Goal: Use online tool/utility: Utilize a website feature to perform a specific function

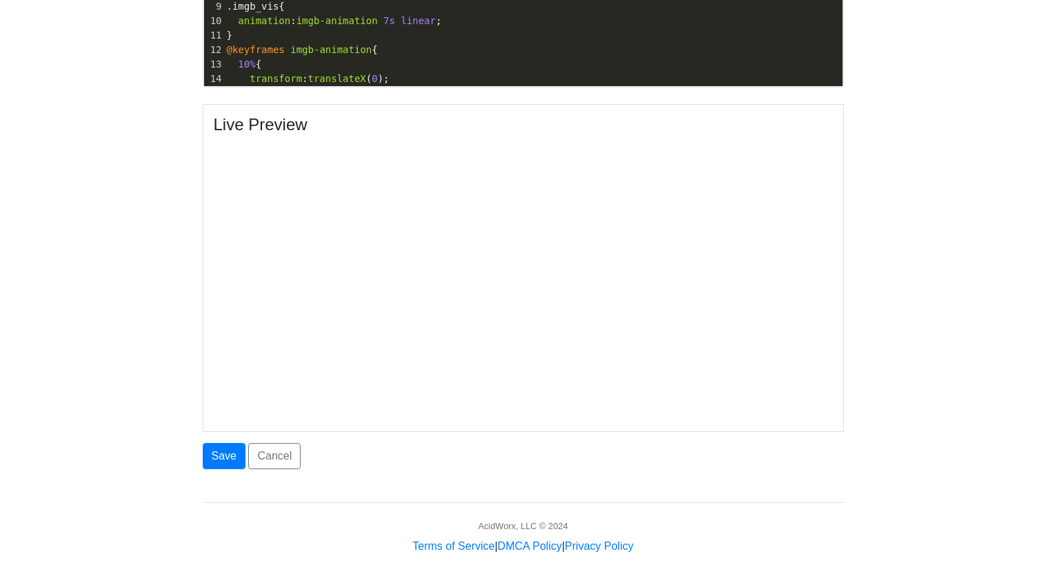
scroll to position [538, 0]
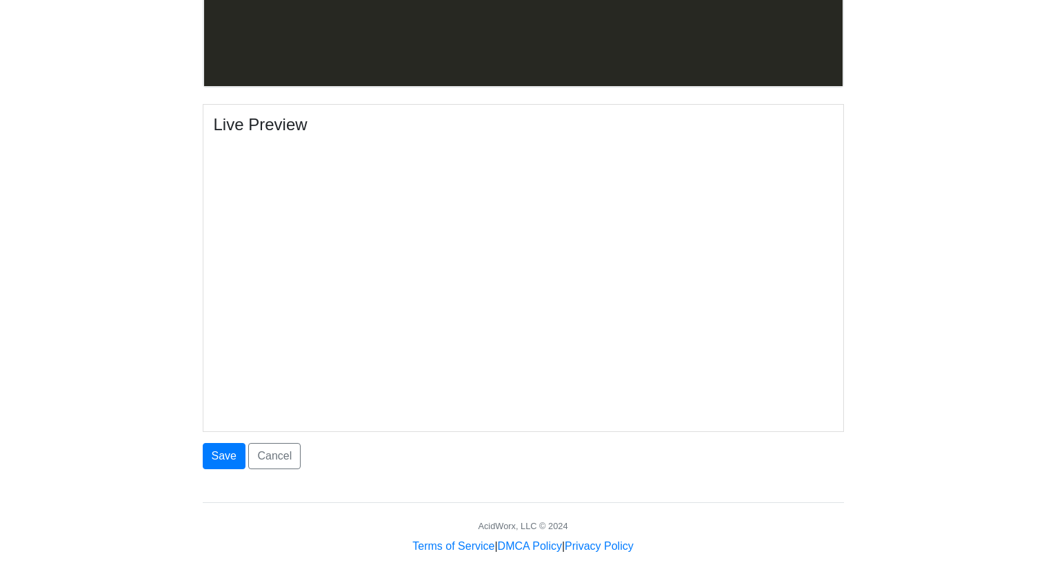
scroll to position [3564, 0]
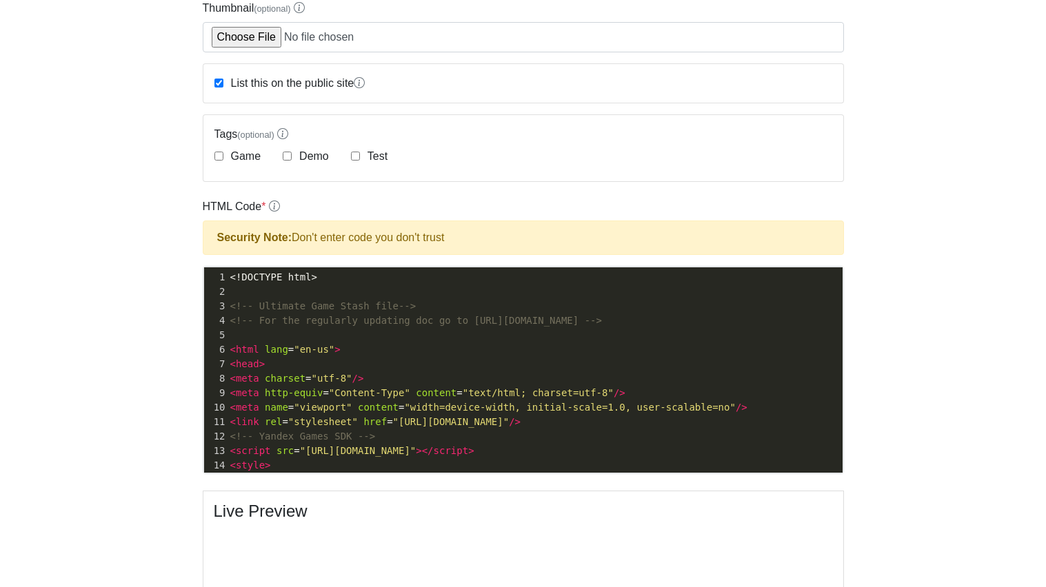
click at [227, 276] on div "1" at bounding box center [215, 277] width 23 height 14
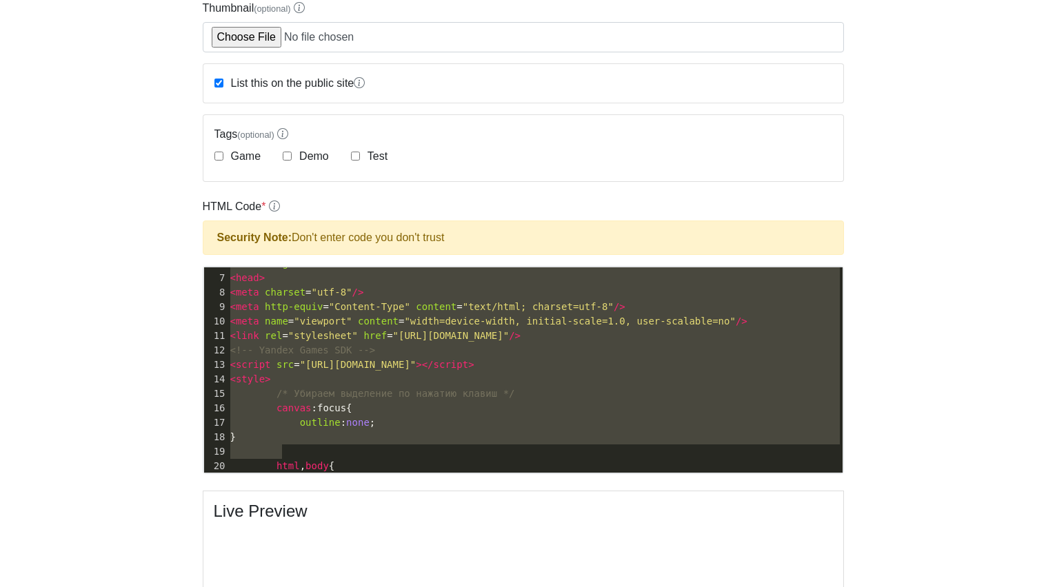
drag, startPoint x: 227, startPoint y: 276, endPoint x: 495, endPoint y: 478, distance: 335.3
click at [495, 478] on form "Site Name * [PERSON_NAME] Description (optional) Thumbnail (optional) List this…" at bounding box center [523, 360] width 641 height 991
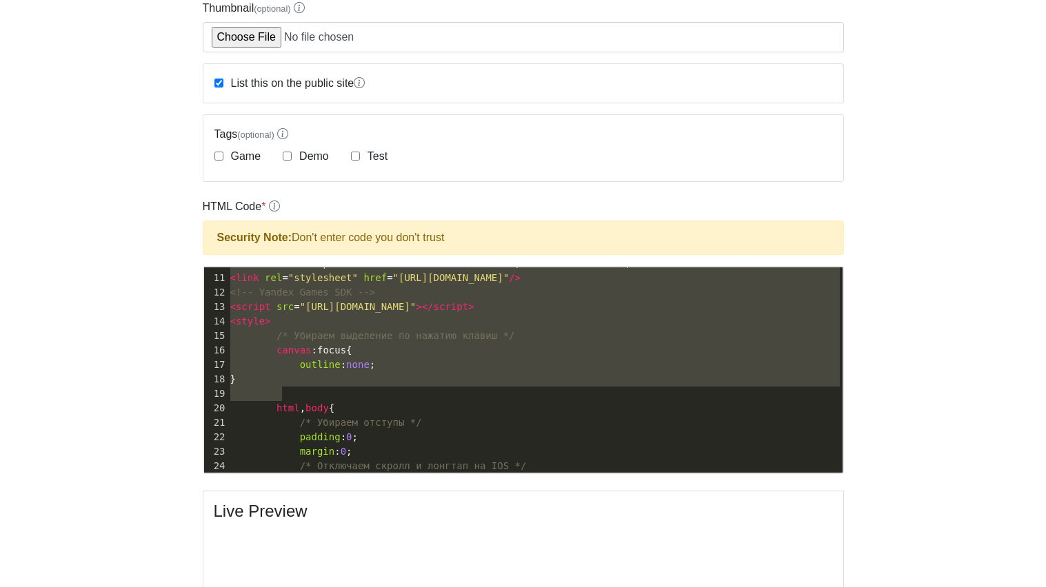
click at [495, 478] on form "Site Name * [PERSON_NAME] Description (optional) Thumbnail (optional) List this…" at bounding box center [523, 360] width 641 height 991
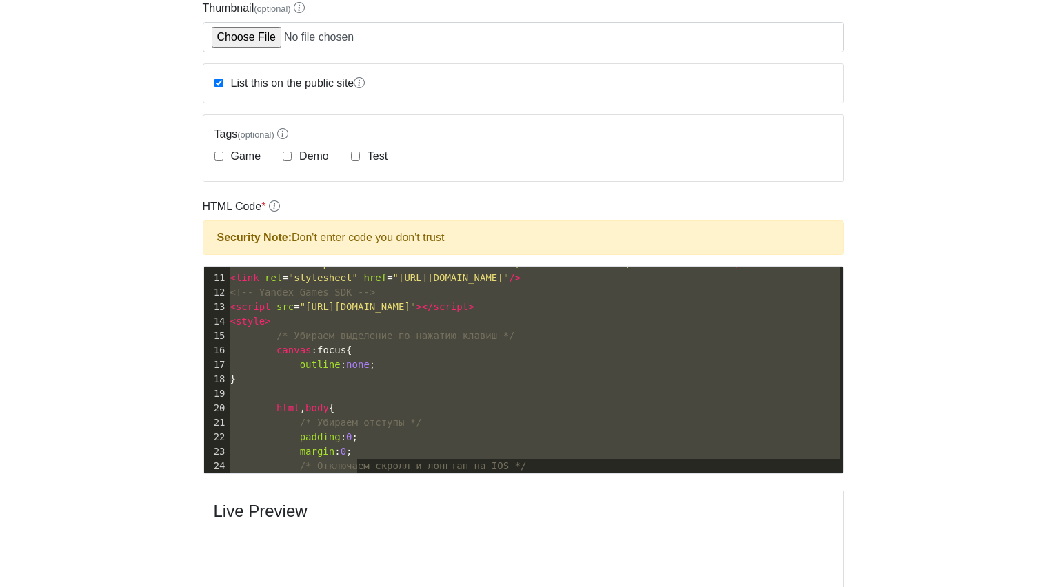
click at [494, 478] on form "Site Name * [PERSON_NAME] Description (optional) Thumbnail (optional) List this…" at bounding box center [523, 360] width 641 height 991
type textarea "Live Preview"
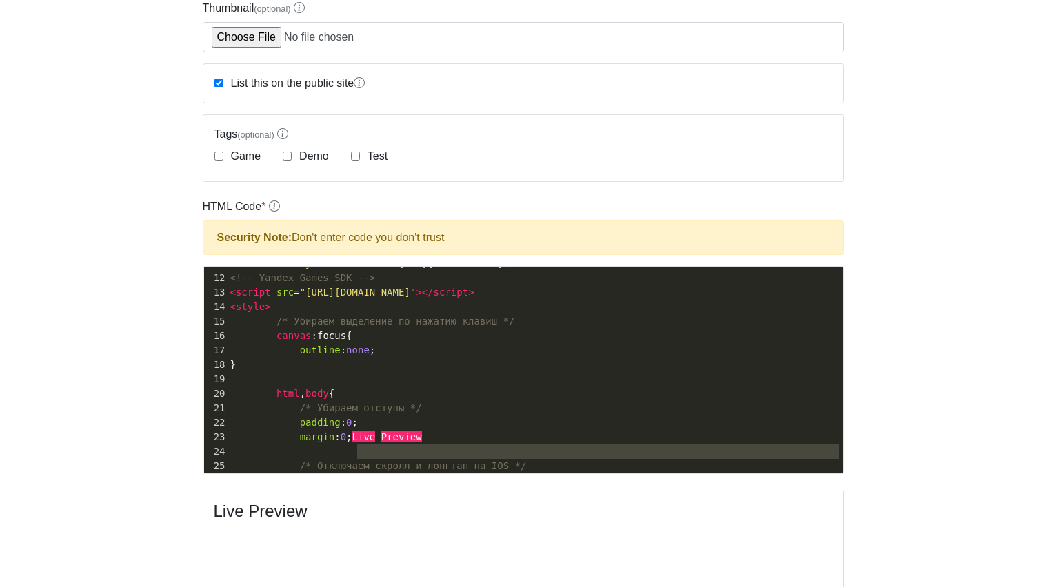
click at [143, 416] on body "CodeTester Assessment Tool Widget Contact Dashboard Logout Edit [PERSON_NAME] S…" at bounding box center [523, 350] width 1046 height 1183
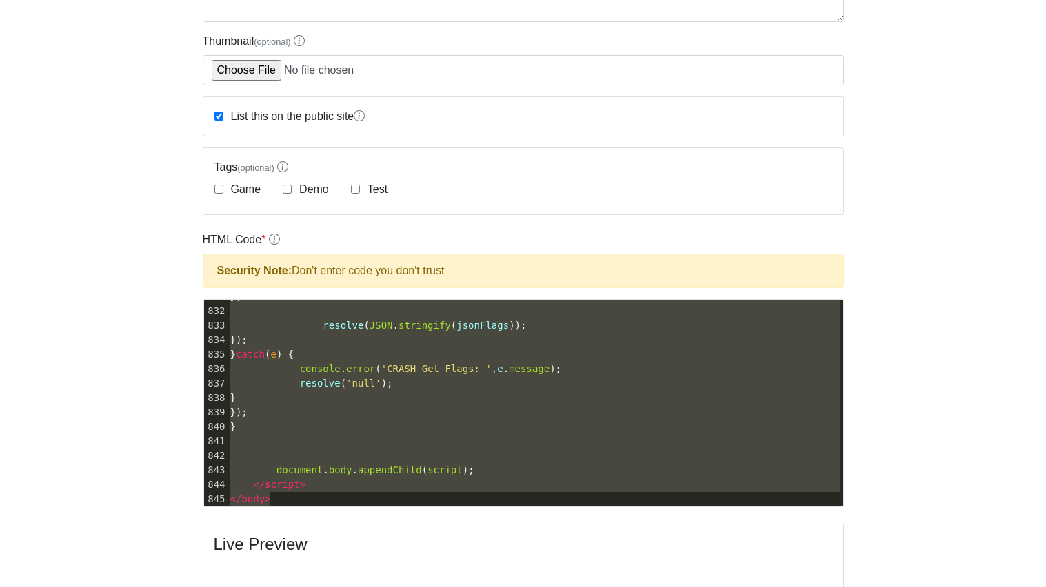
type textarea "<!LOREMIP dolo> <!-- Sitametc Adip Elits doei--> <!-- Tem inc utlaboree dolorem…"
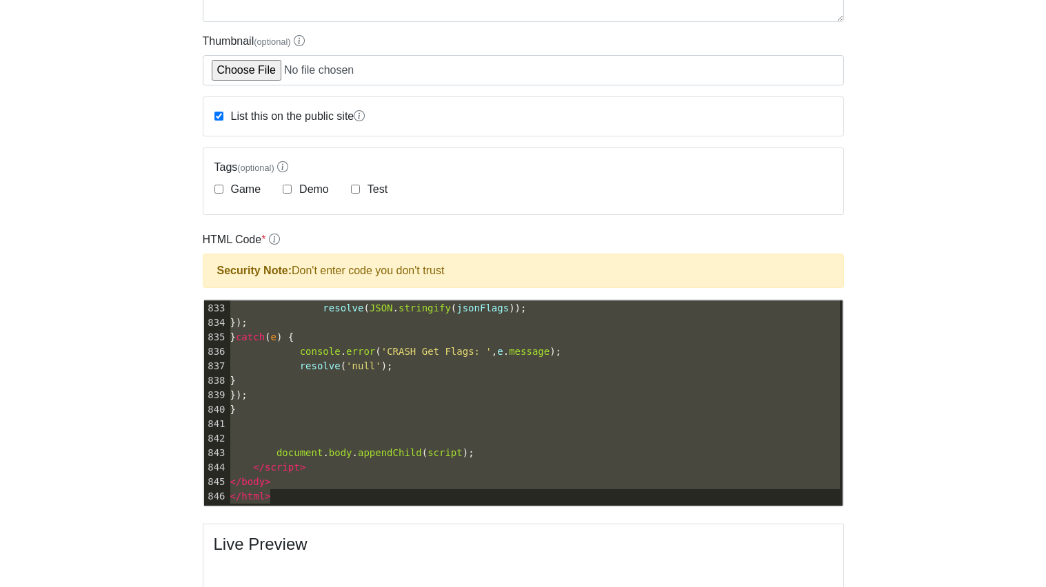
drag, startPoint x: 227, startPoint y: 307, endPoint x: 825, endPoint y: 542, distance: 643.1
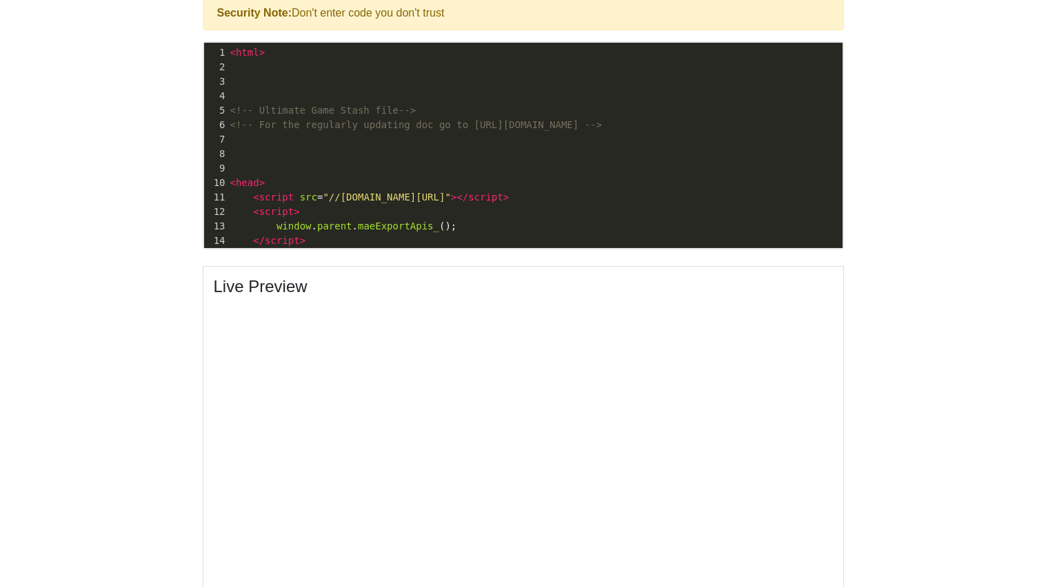
scroll to position [465, 0]
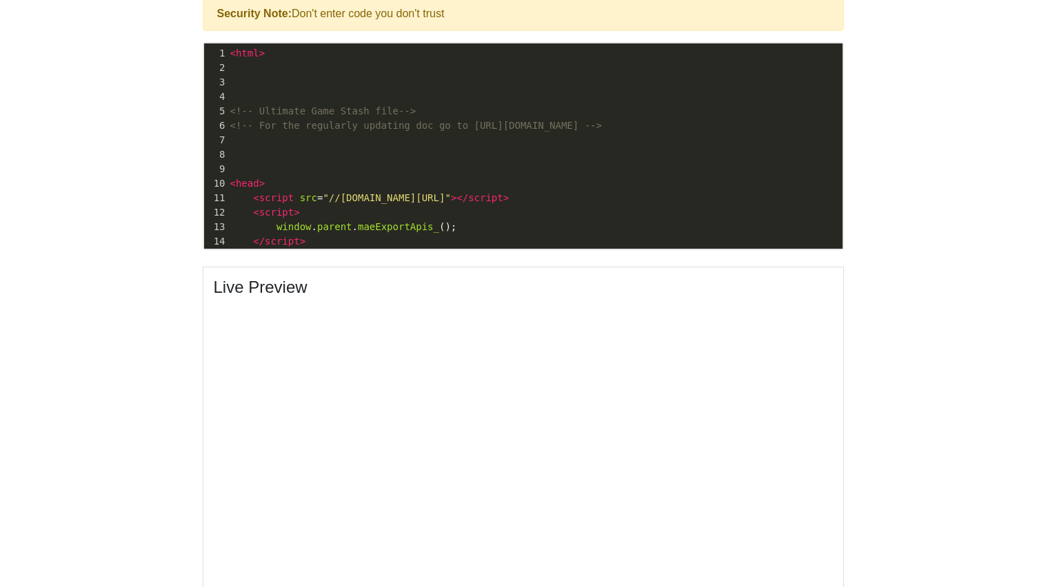
drag, startPoint x: 226, startPoint y: 48, endPoint x: 205, endPoint y: 53, distance: 21.9
click at [205, 53] on div "1" at bounding box center [215, 53] width 23 height 14
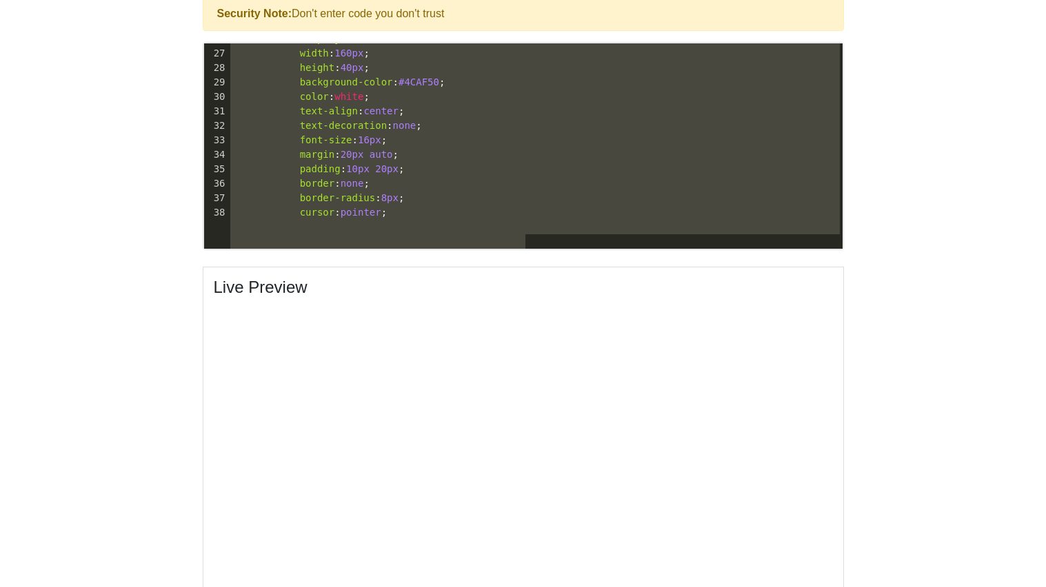
scroll to position [448, 0]
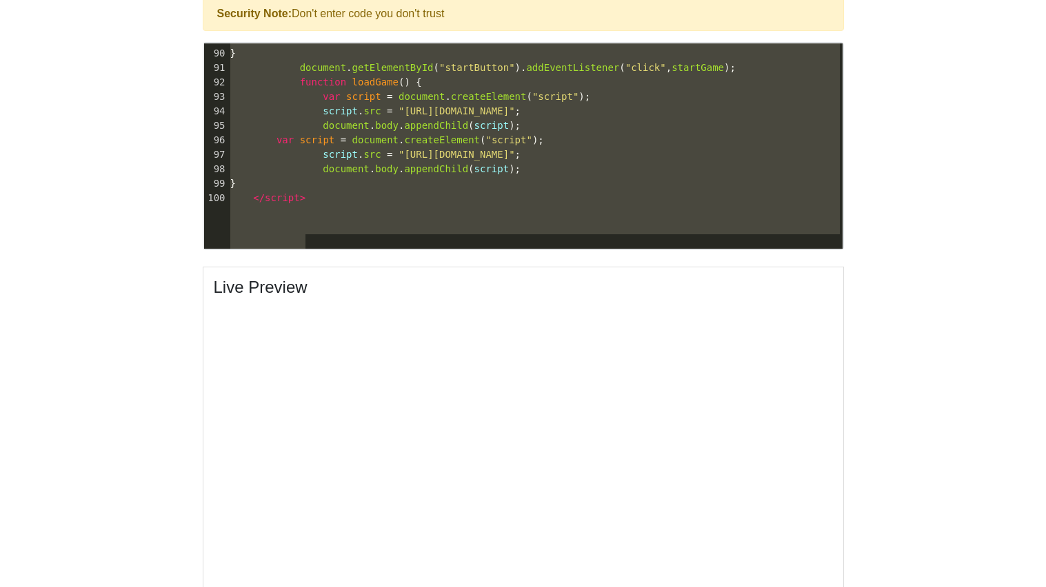
type textarea "<html> <!-- Ultimate Game Stash file--> <!-- For the regularly updating doc go …"
